Goal: Information Seeking & Learning: Learn about a topic

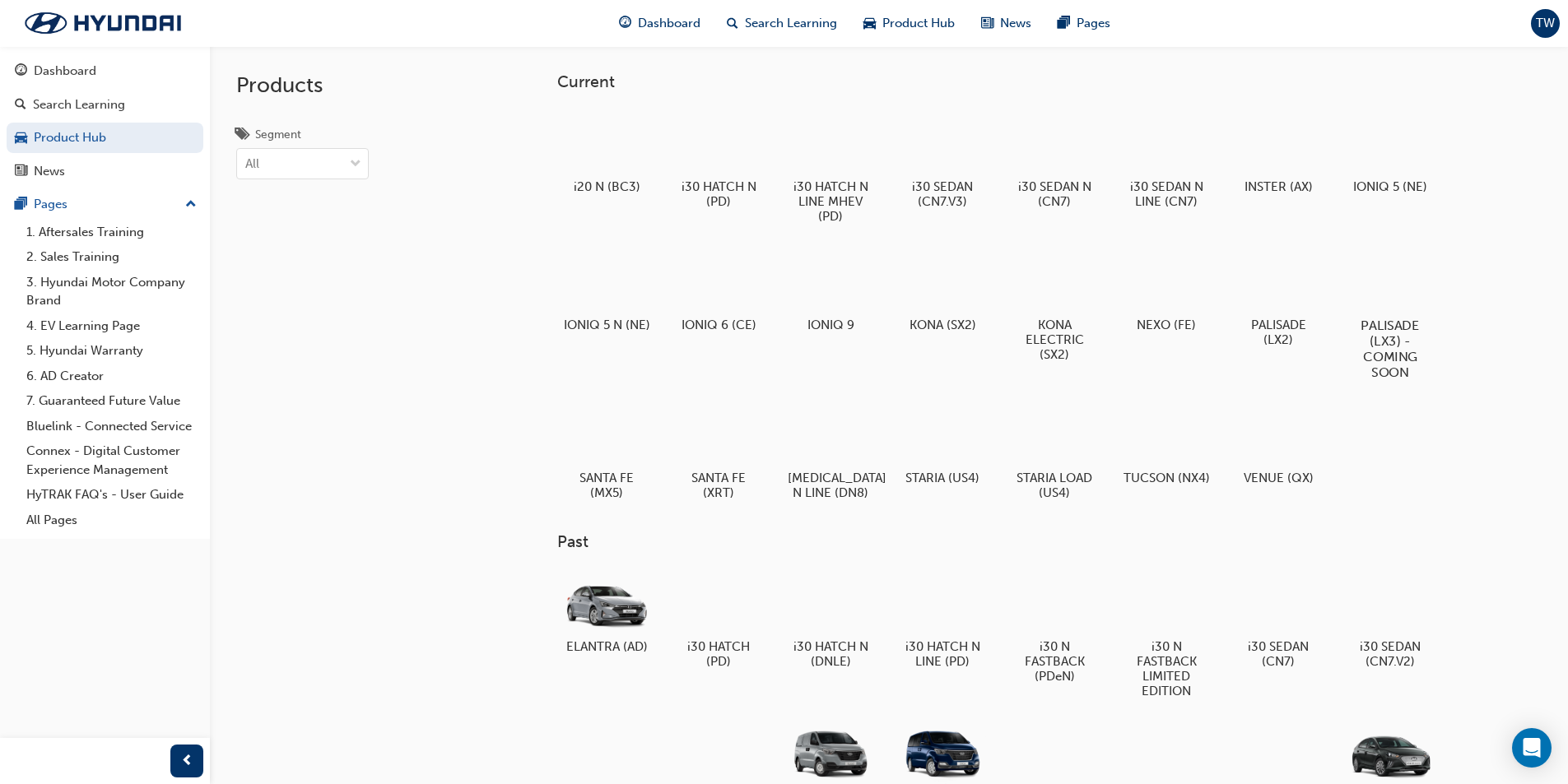
click at [1402, 294] on div at bounding box center [1389, 278] width 91 height 66
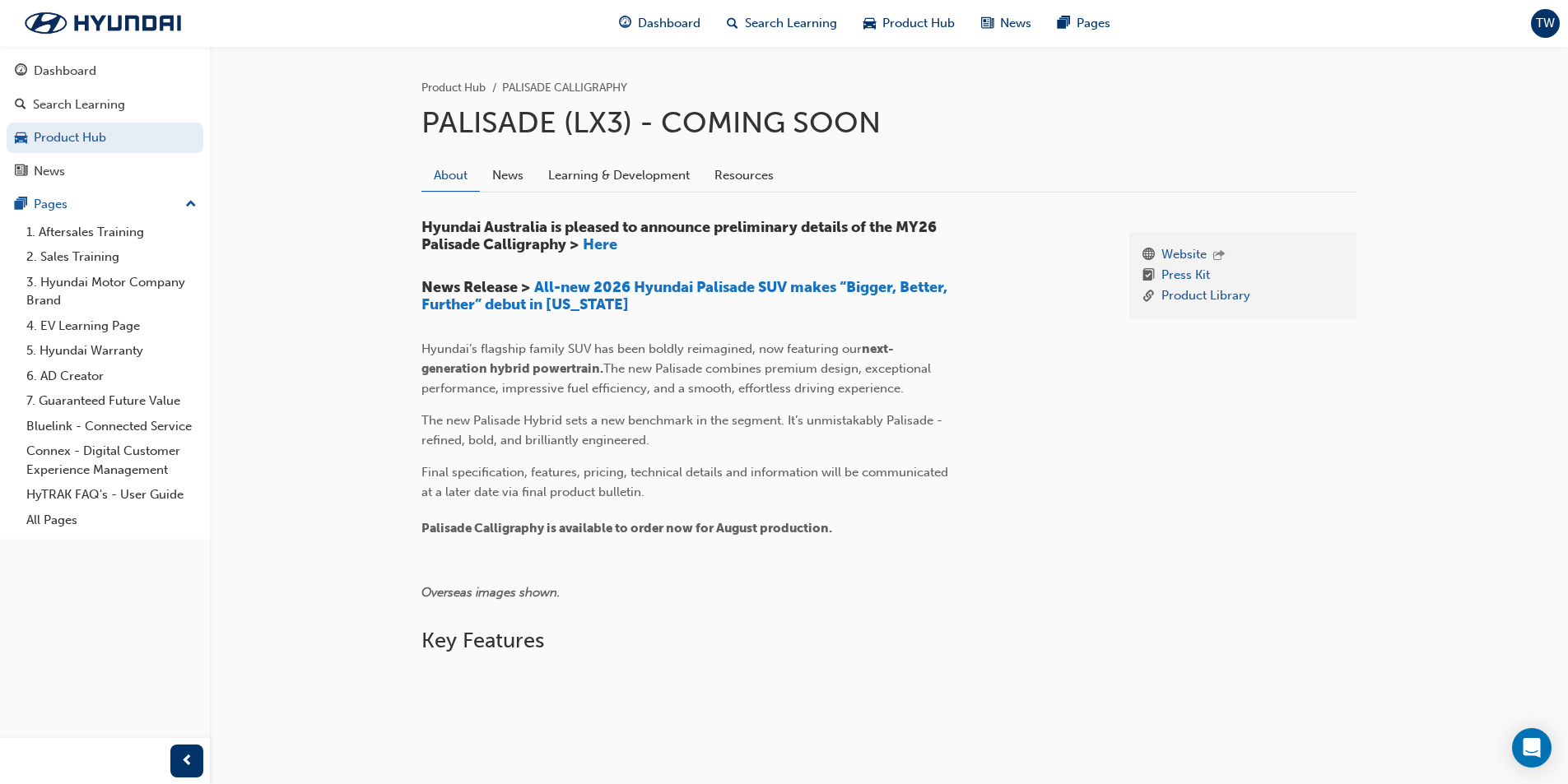
scroll to position [329, 0]
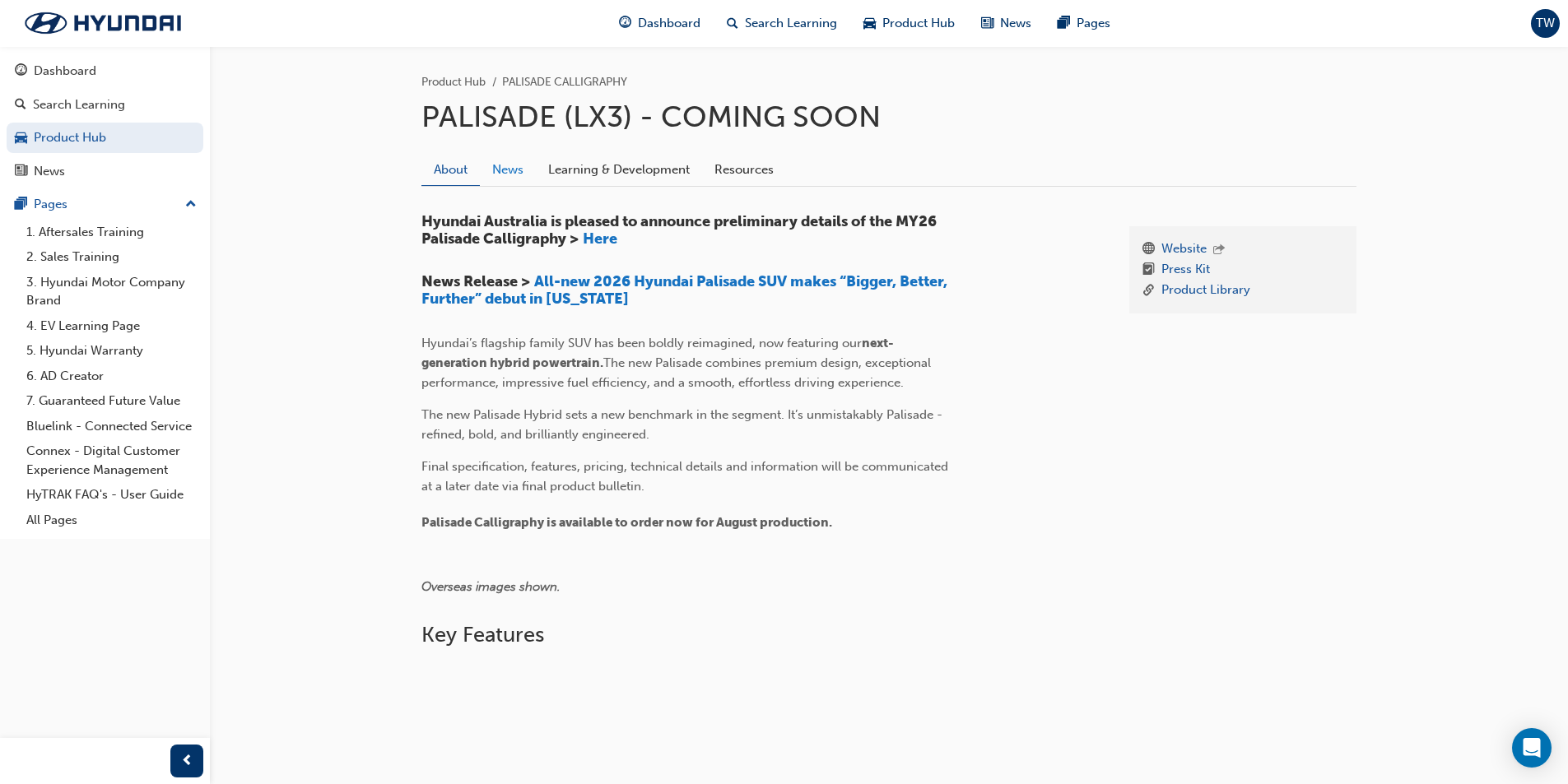
click at [514, 168] on link "News" at bounding box center [508, 169] width 56 height 31
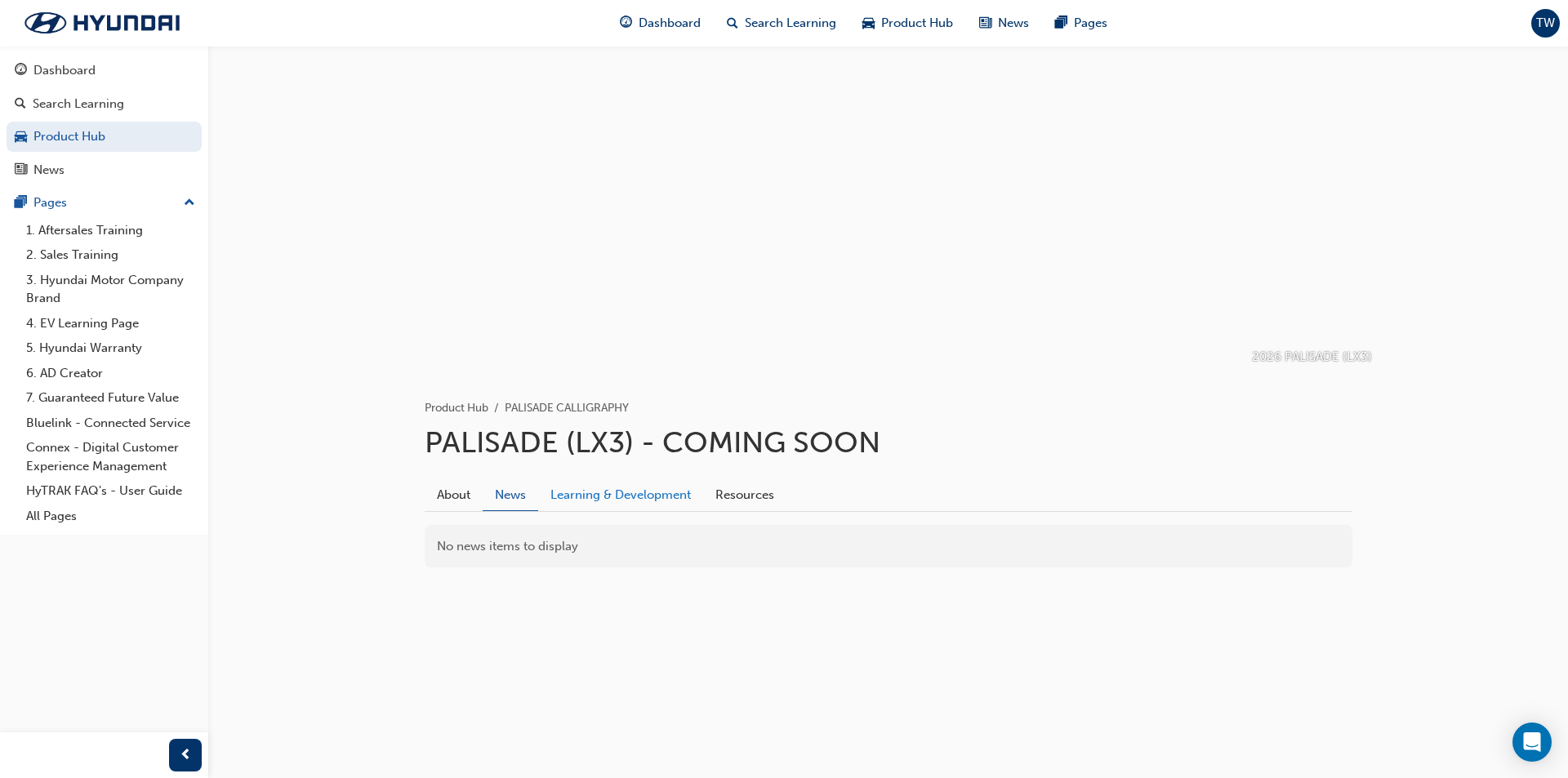
click at [632, 488] on link "Learning & Development" at bounding box center [620, 495] width 165 height 31
click at [473, 493] on link "About" at bounding box center [453, 495] width 58 height 31
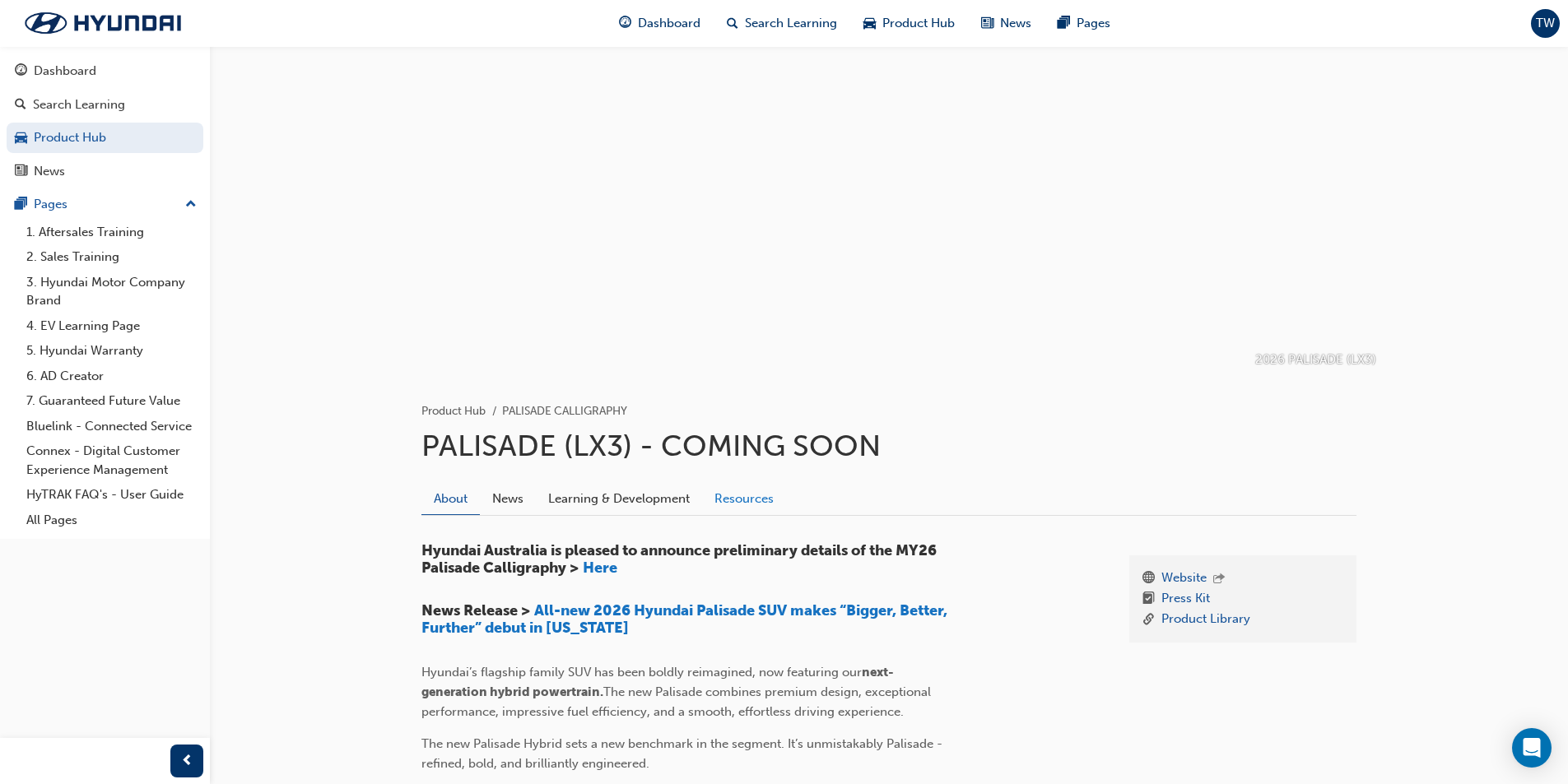
click at [736, 503] on link "Resources" at bounding box center [744, 499] width 84 height 31
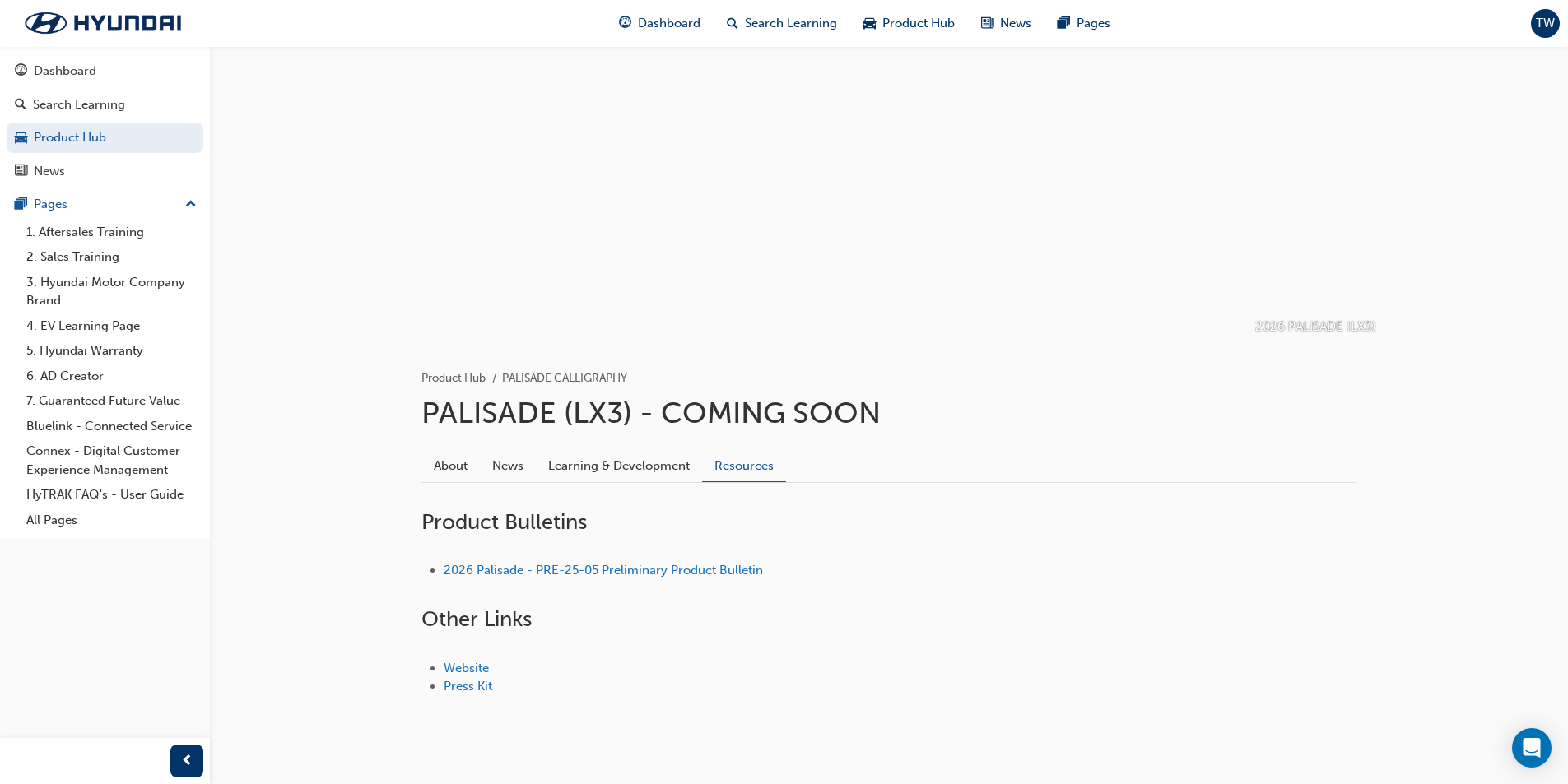
scroll to position [65, 0]
